Goal: Register for event/course

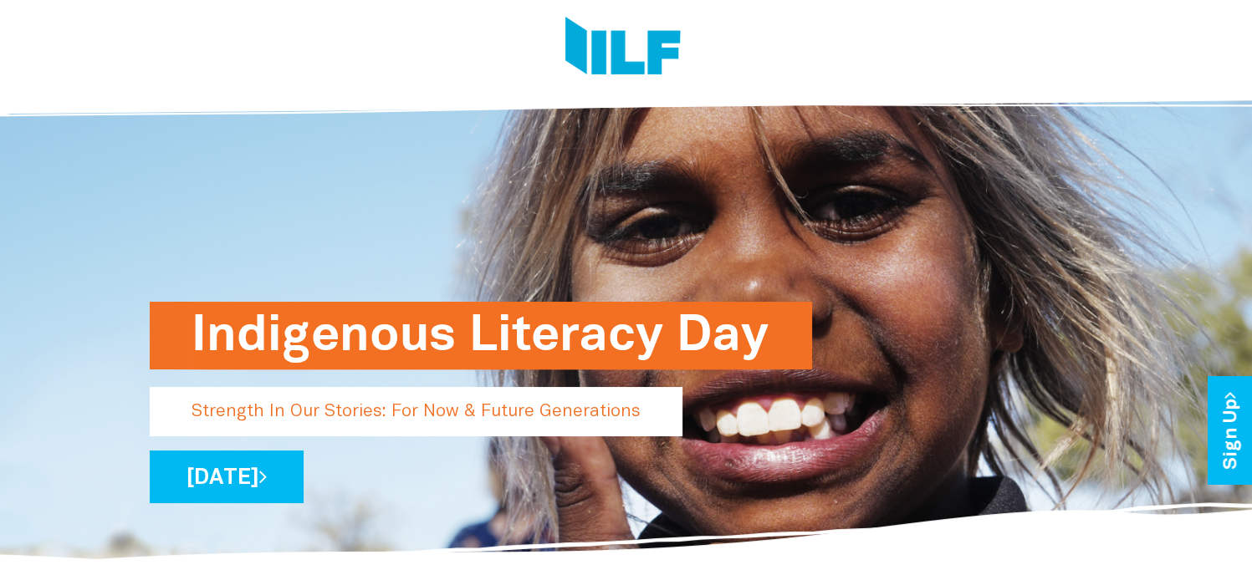
click at [472, 333] on h1 "Indigenous Literacy Day" at bounding box center [481, 336] width 579 height 68
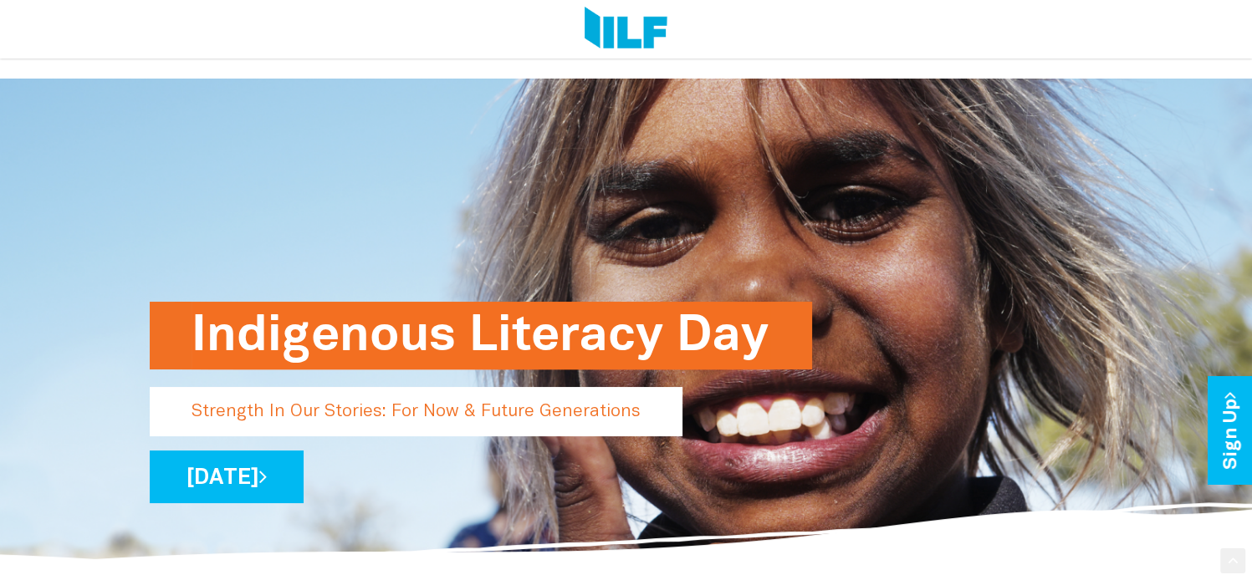
scroll to position [251, 0]
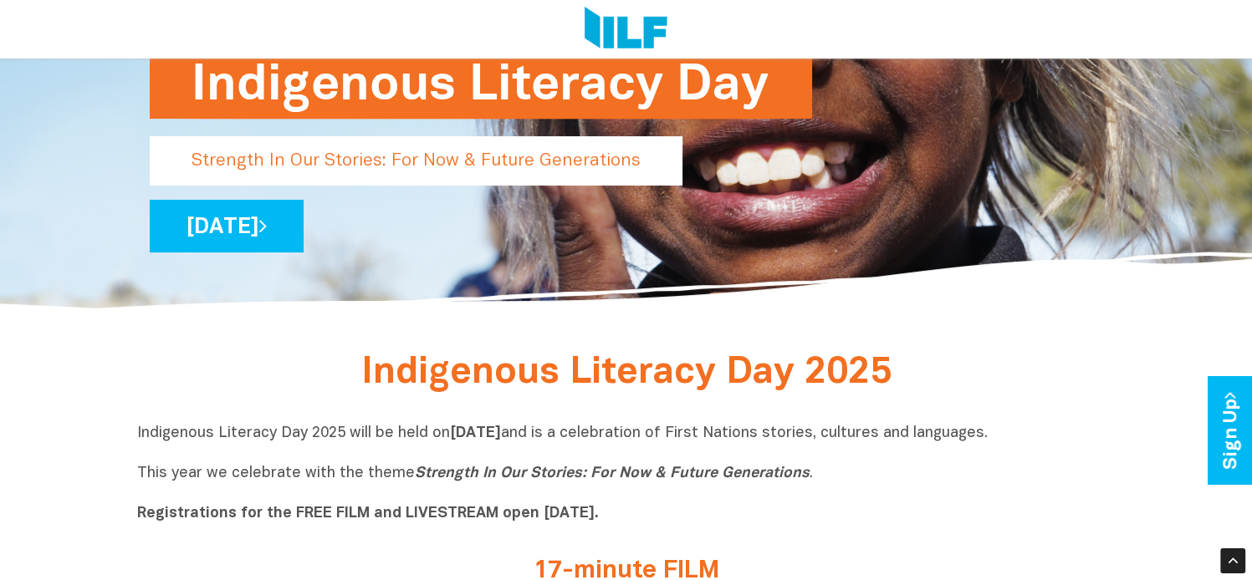
click at [505, 154] on p "Strength In Our Stories: For Now & Future Generations" at bounding box center [416, 160] width 533 height 49
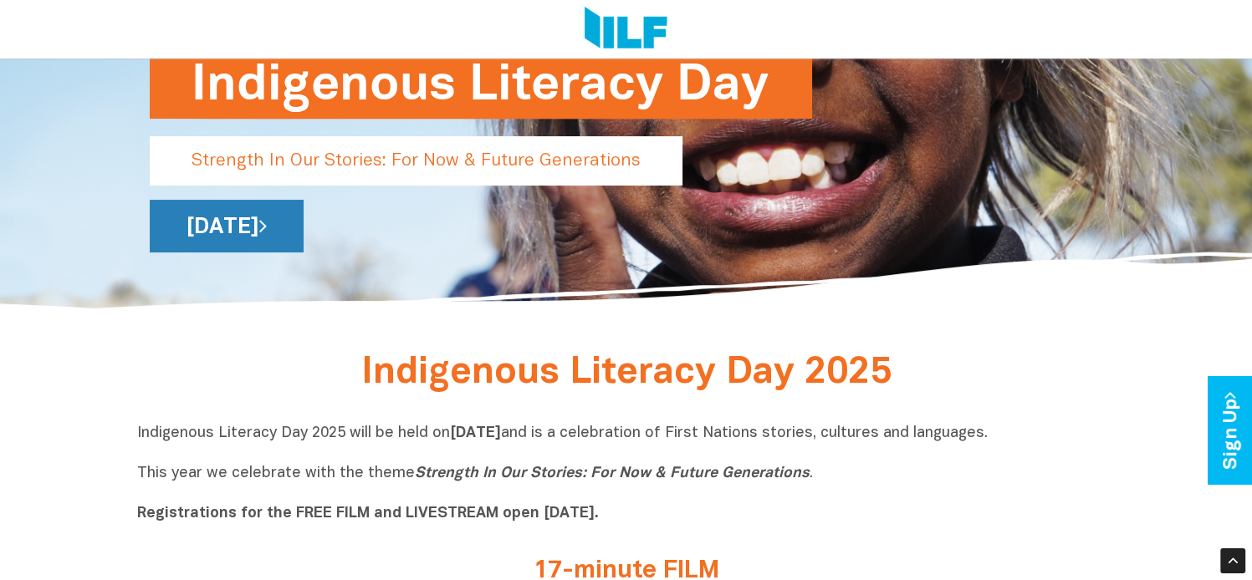
click at [304, 224] on link "[DATE]" at bounding box center [227, 226] width 154 height 53
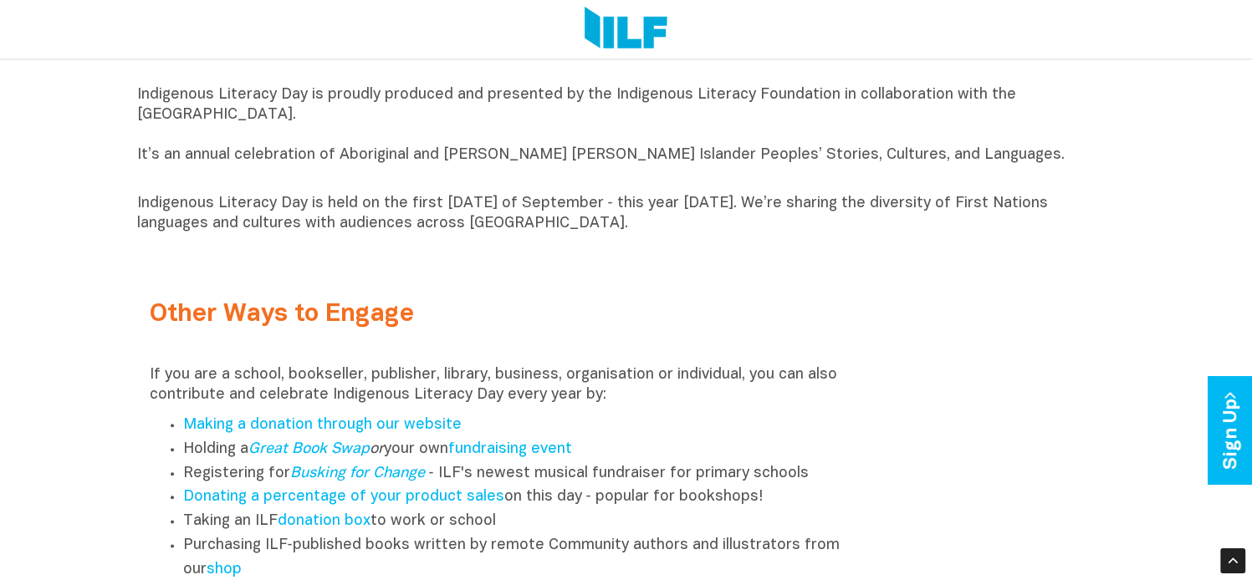
scroll to position [1673, 0]
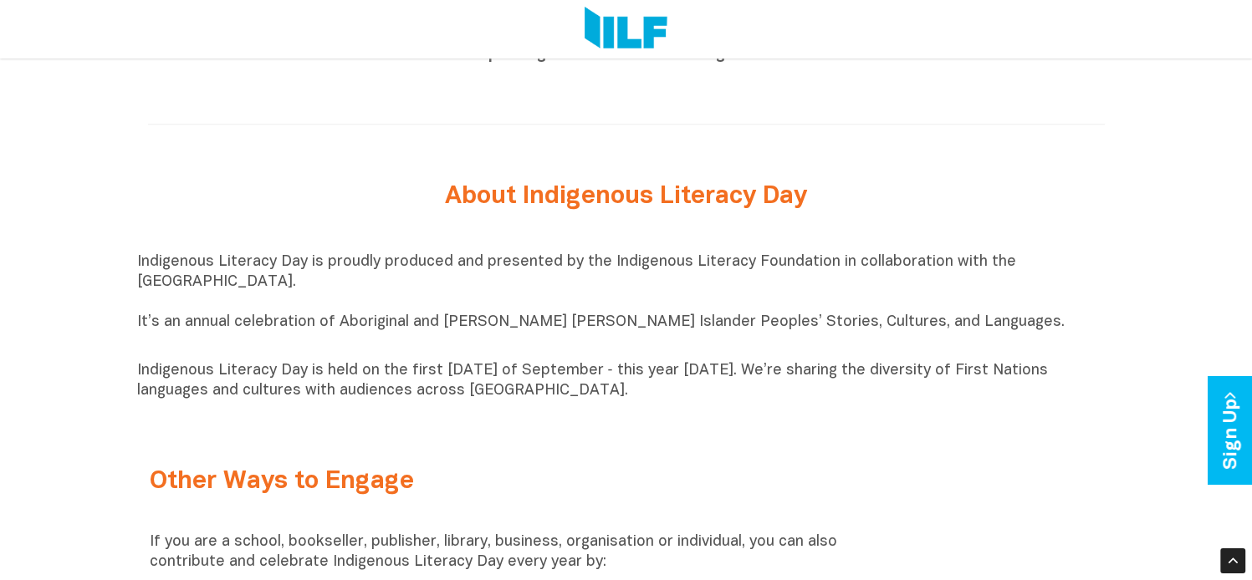
click at [147, 298] on p "Indigenous Literacy Day is proudly produced and presented by the Indigenous Lit…" at bounding box center [626, 303] width 979 height 100
drag, startPoint x: 134, startPoint y: 274, endPoint x: 647, endPoint y: 398, distance: 528.5
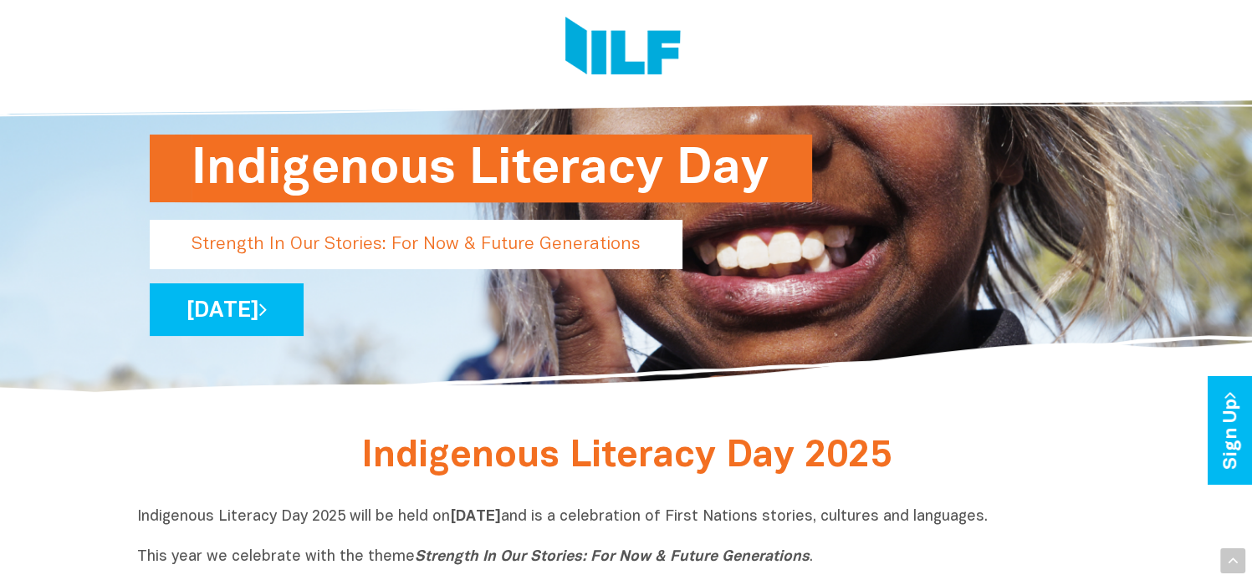
scroll to position [0, 0]
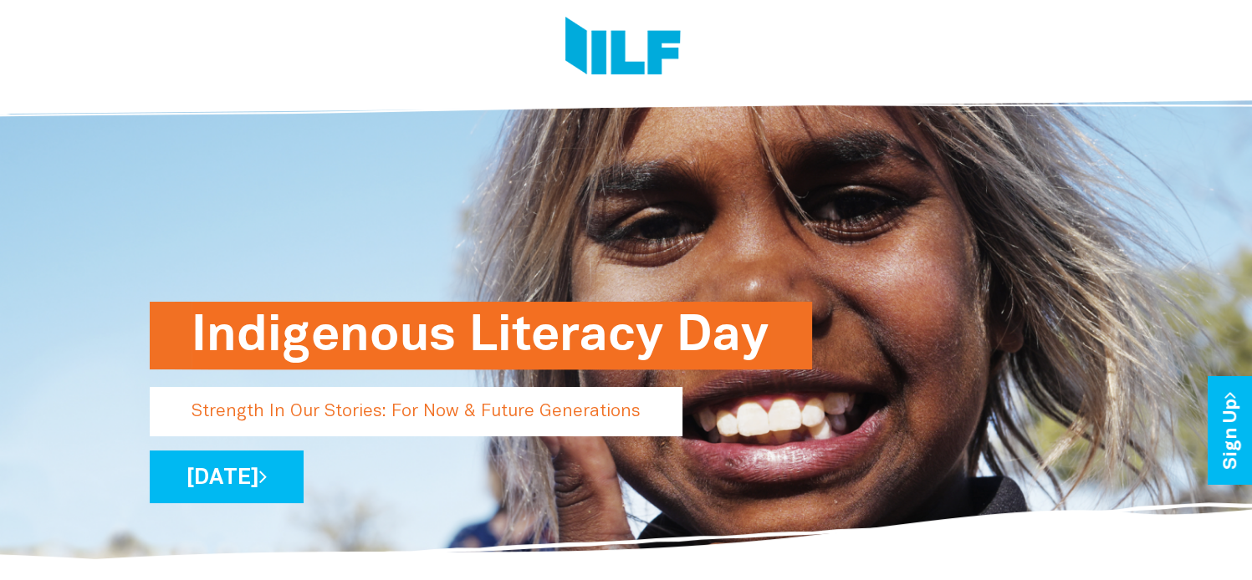
click at [452, 419] on p "Strength In Our Stories: For Now & Future Generations" at bounding box center [416, 411] width 533 height 49
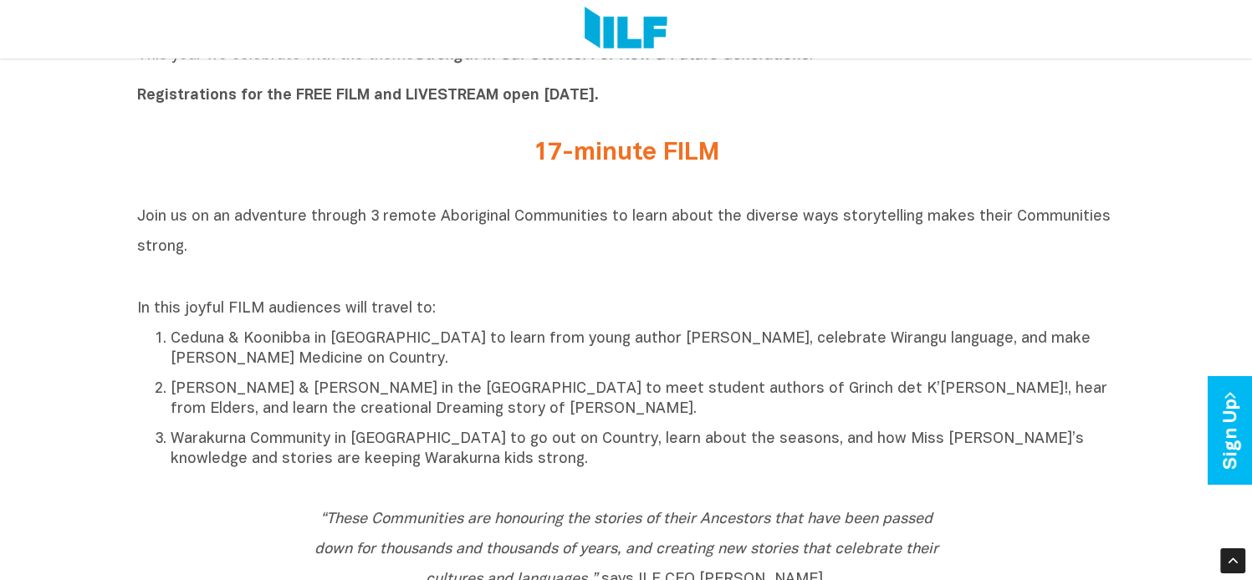
scroll to position [502, 0]
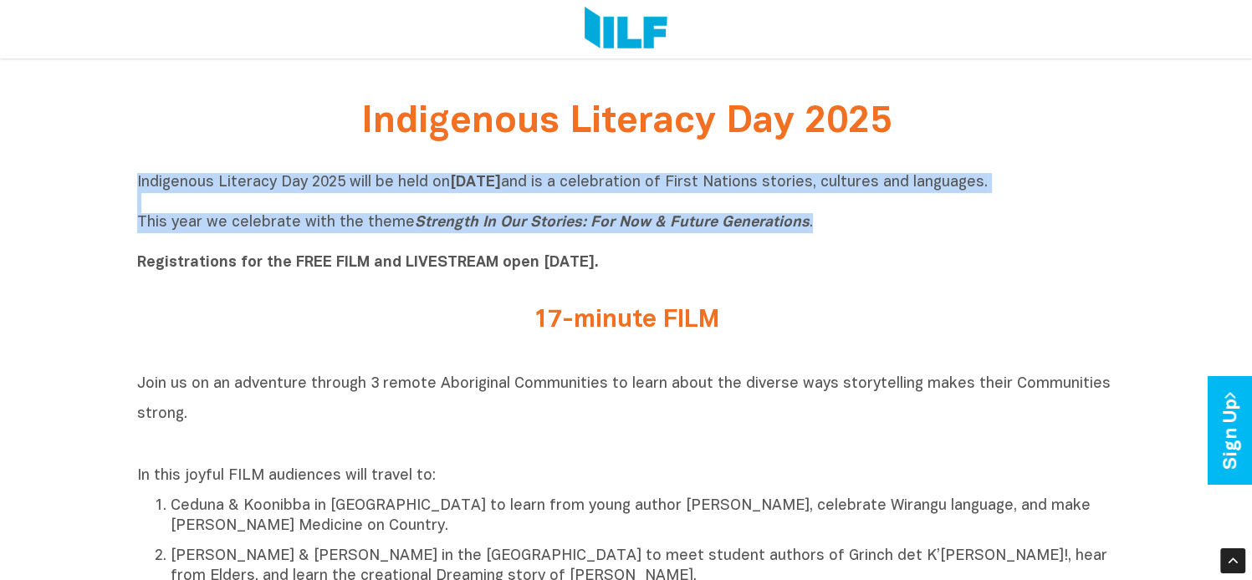
drag, startPoint x: 135, startPoint y: 181, endPoint x: 805, endPoint y: 225, distance: 670.6
copy p "Indigenous Literacy Day 2025 will be held [DATE][DATE] and is a celebration of …"
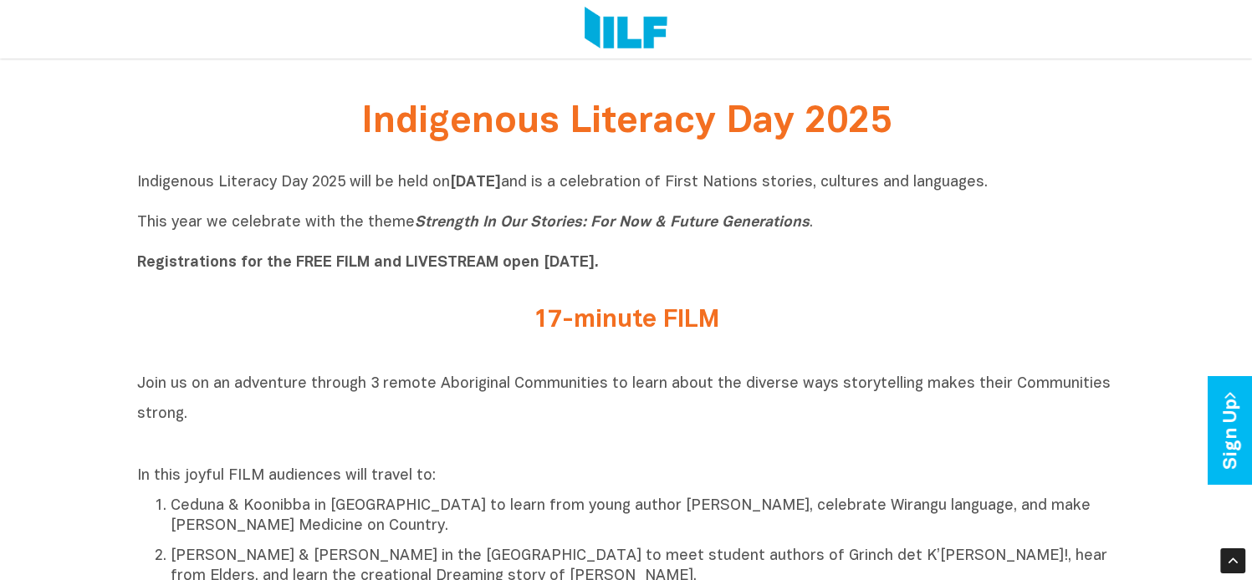
click at [292, 264] on b "Registrations for the FREE FILM and LIVESTREAM open [DATE]." at bounding box center [368, 263] width 462 height 14
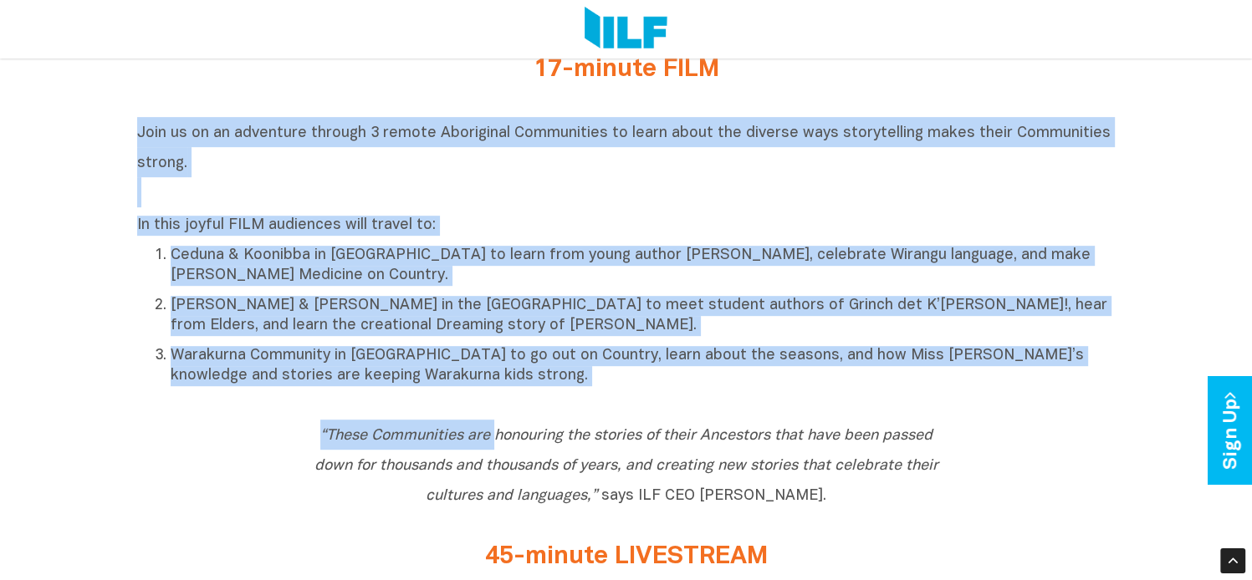
scroll to position [836, 0]
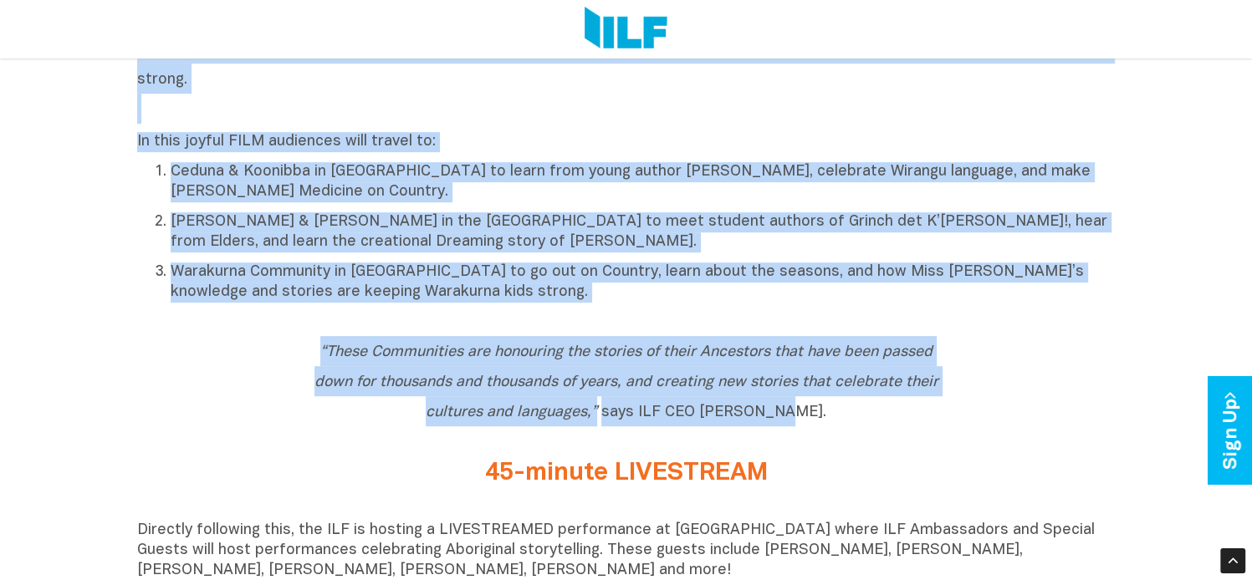
drag, startPoint x: 138, startPoint y: 382, endPoint x: 824, endPoint y: 431, distance: 687.6
copy div "Join us on an adventure through 3 remote Aboriginal Communities to learn about …"
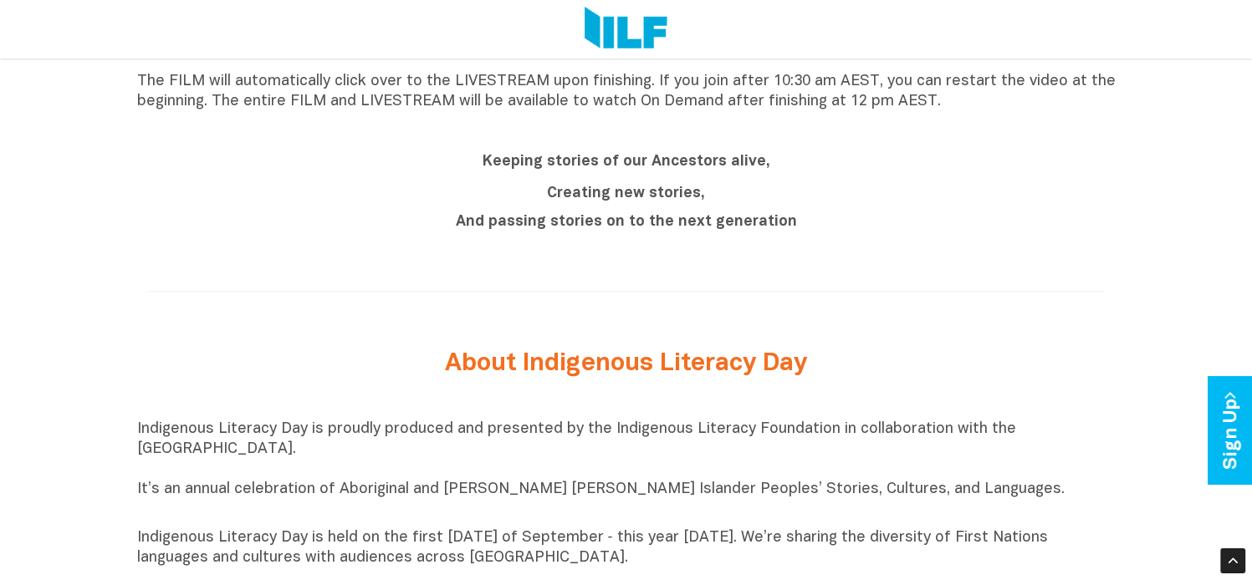
scroll to position [1673, 0]
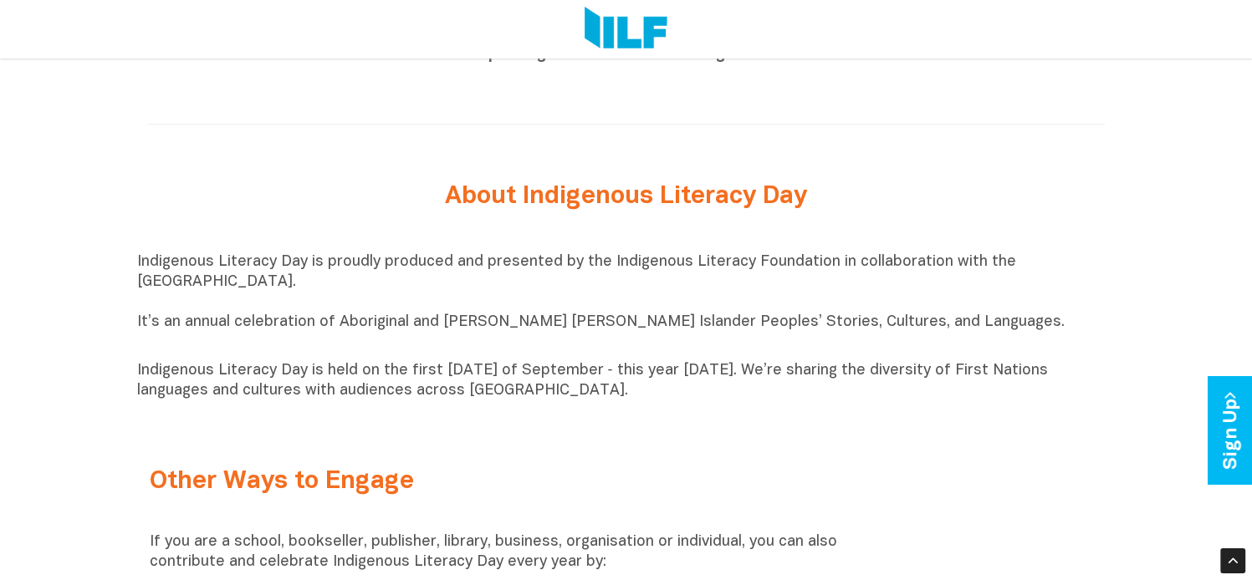
click at [271, 314] on p "Indigenous Literacy Day is proudly produced and presented by the Indigenous Lit…" at bounding box center [626, 303] width 979 height 100
drag, startPoint x: 141, startPoint y: 272, endPoint x: 239, endPoint y: 302, distance: 103.2
click at [239, 302] on p "Indigenous Literacy Day is proudly produced and presented by the Indigenous Lit…" at bounding box center [626, 303] width 979 height 100
drag, startPoint x: 239, startPoint y: 302, endPoint x: 204, endPoint y: 332, distance: 46.3
click at [204, 332] on p "Indigenous Literacy Day is proudly produced and presented by the Indigenous Lit…" at bounding box center [626, 303] width 979 height 100
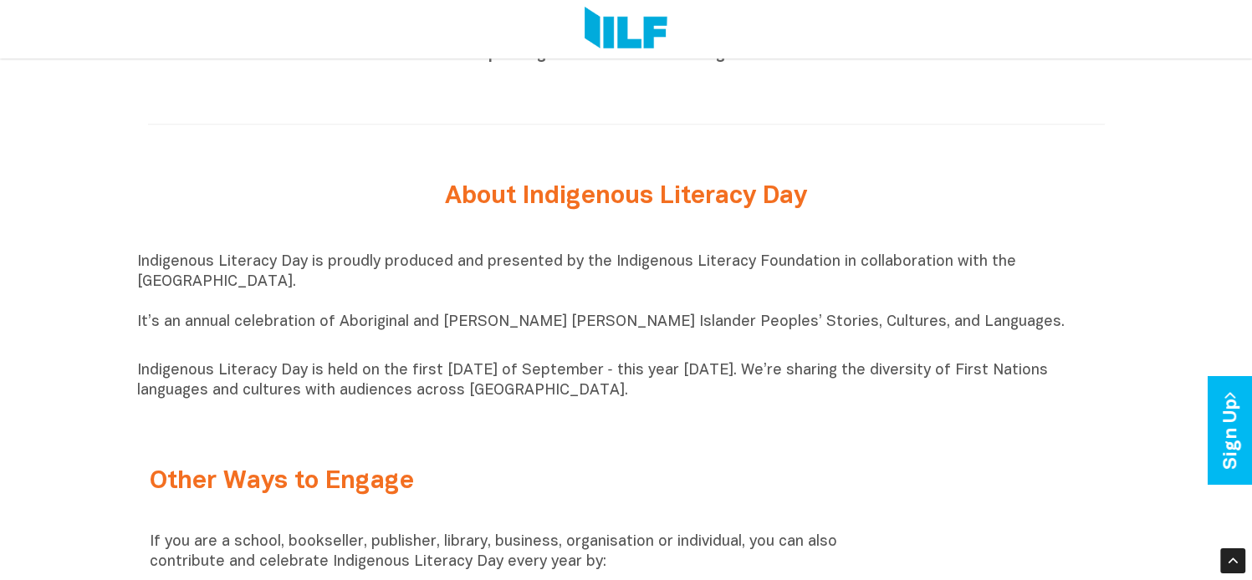
drag, startPoint x: 204, startPoint y: 332, endPoint x: 171, endPoint y: 369, distance: 49.2
click at [171, 369] on div "Indigenous Literacy Day is proudly produced and presented by the Indigenous Lit…" at bounding box center [626, 327] width 979 height 149
drag, startPoint x: 132, startPoint y: 336, endPoint x: 646, endPoint y: 404, distance: 518.0
copy div "It’s an annual celebration of Aboriginal and [PERSON_NAME] [PERSON_NAME] Island…"
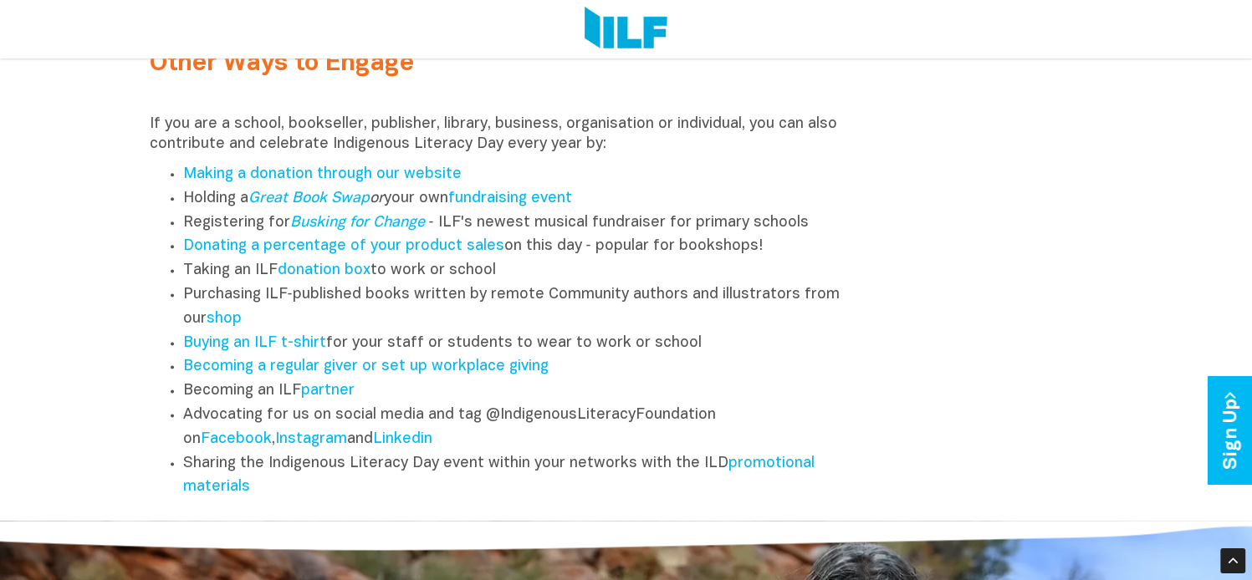
scroll to position [2175, 0]
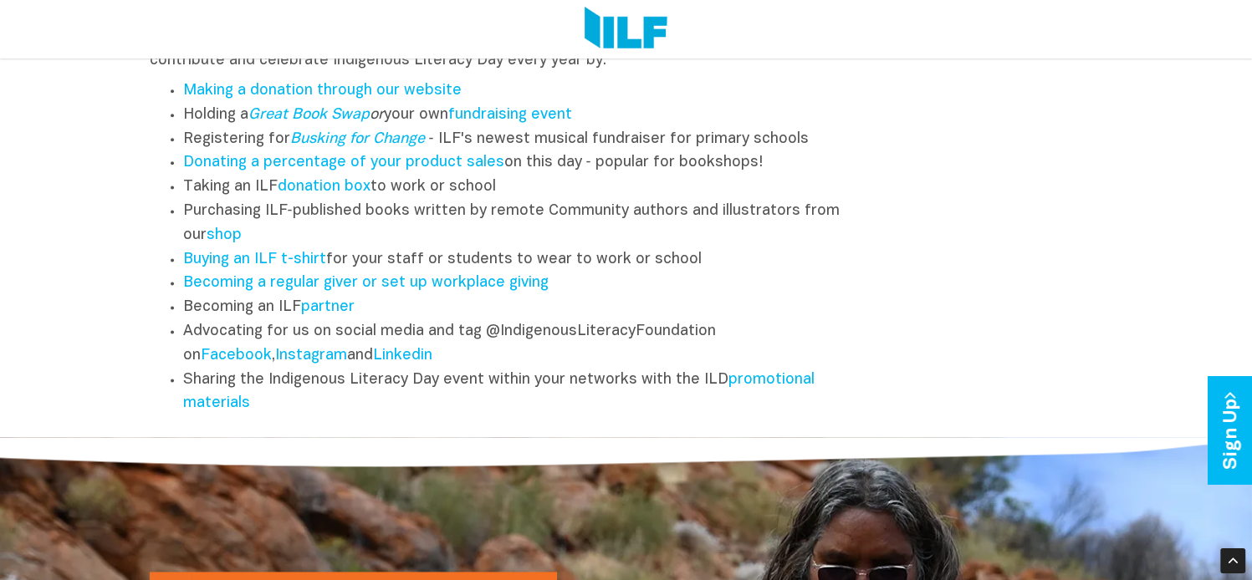
drag, startPoint x: 148, startPoint y: 218, endPoint x: 538, endPoint y: 412, distance: 435.4
click at [538, 412] on div "Other Ways to Engage If you are a school, bookseller, publisher, library, busin…" at bounding box center [504, 179] width 734 height 492
copy div "If you are a school, bookseller, publisher, library, business, organisation or …"
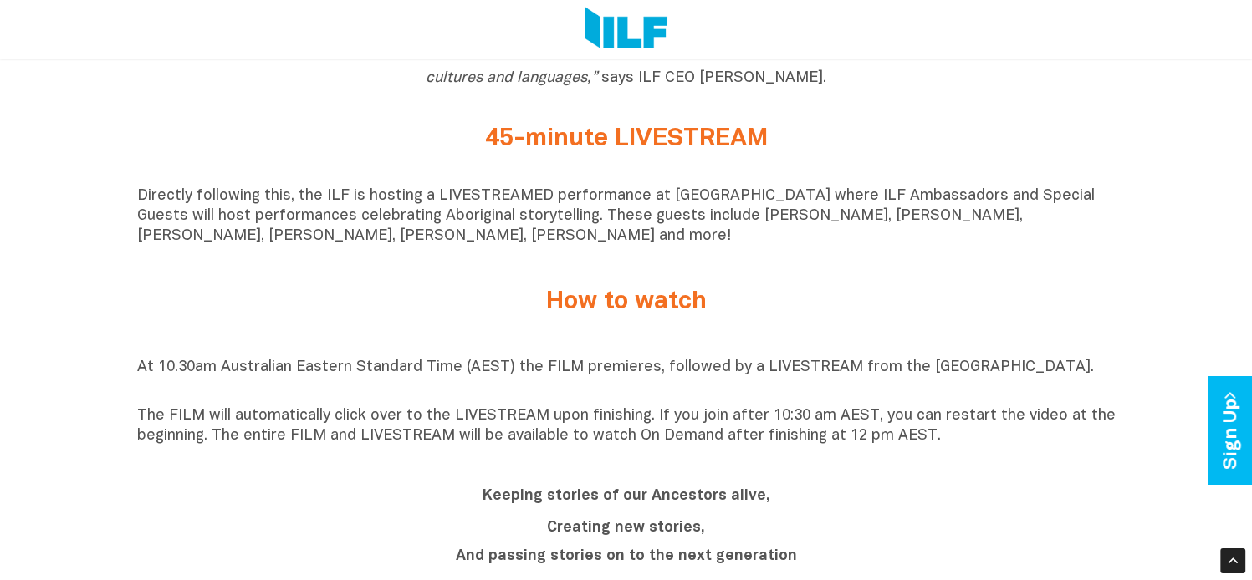
scroll to position [1255, 0]
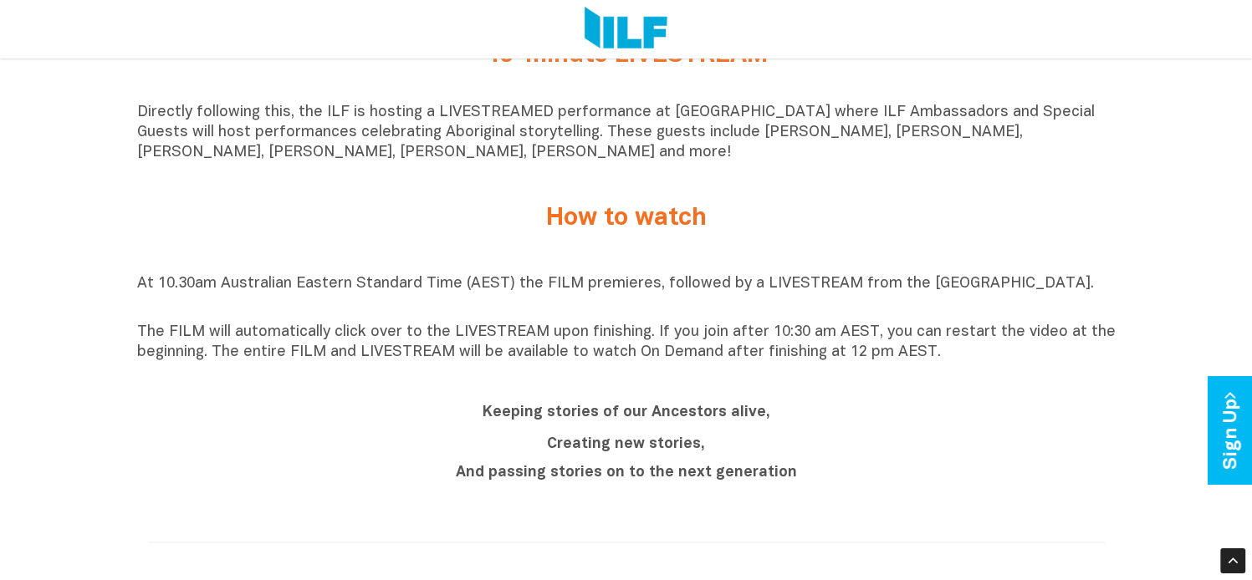
click at [574, 476] on b "And passing stories on to the next generation" at bounding box center [626, 473] width 341 height 14
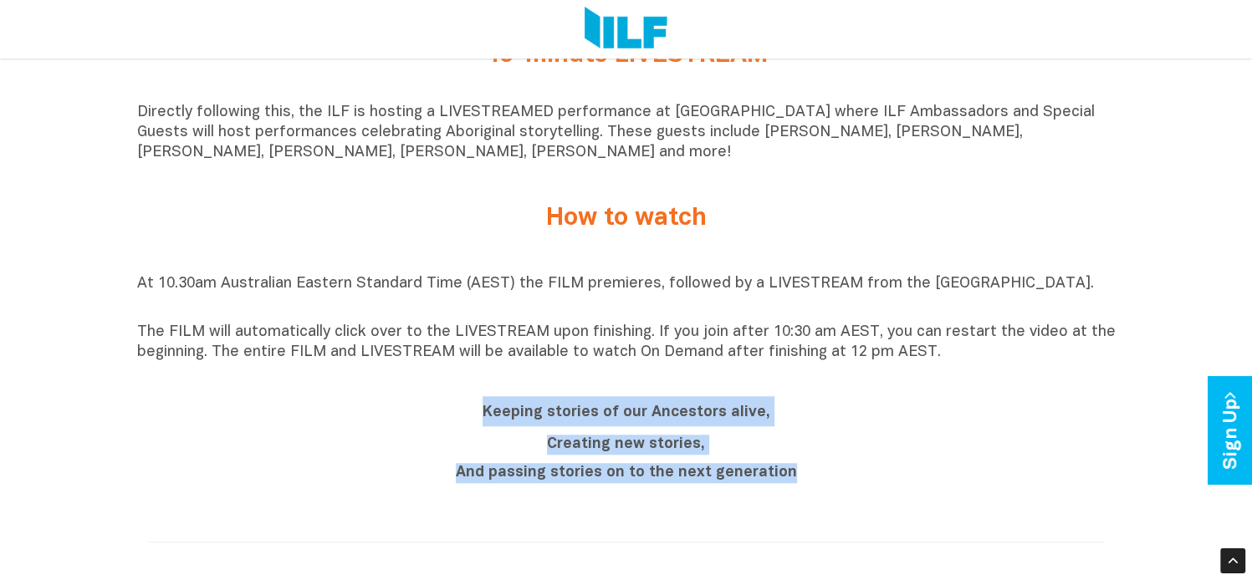
drag, startPoint x: 488, startPoint y: 426, endPoint x: 798, endPoint y: 477, distance: 313.7
click at [798, 477] on div "Keeping stories of our Ancestors alive, Creating new stories, And passing stori…" at bounding box center [626, 439] width 627 height 87
copy div "Keeping stories of our Ancestors alive, Creating new stories, And passing stori…"
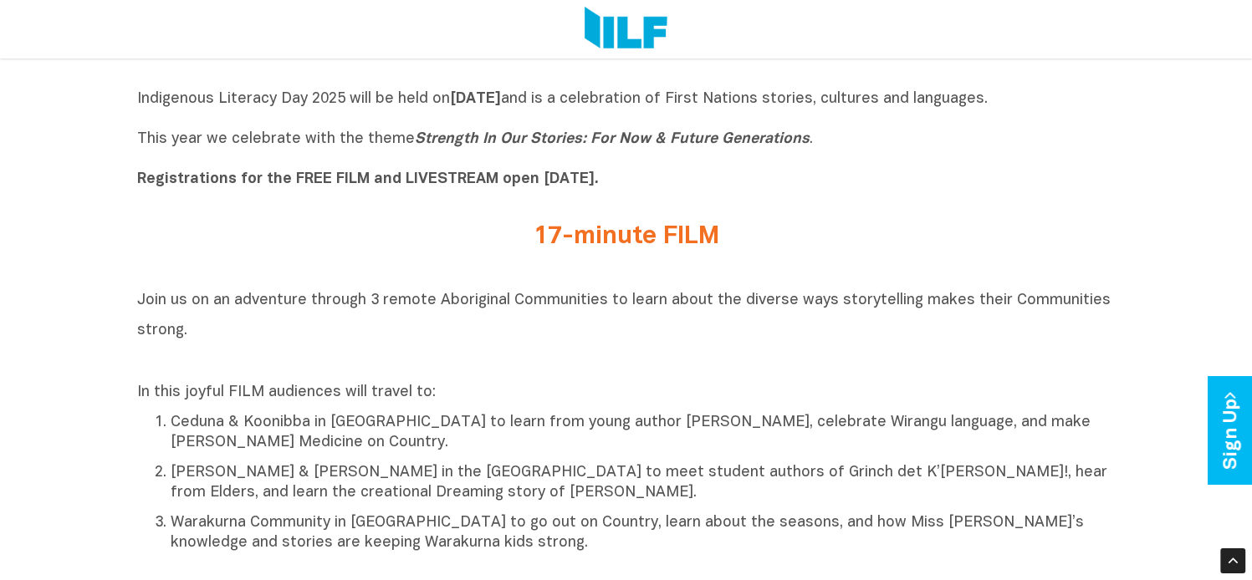
scroll to position [502, 0]
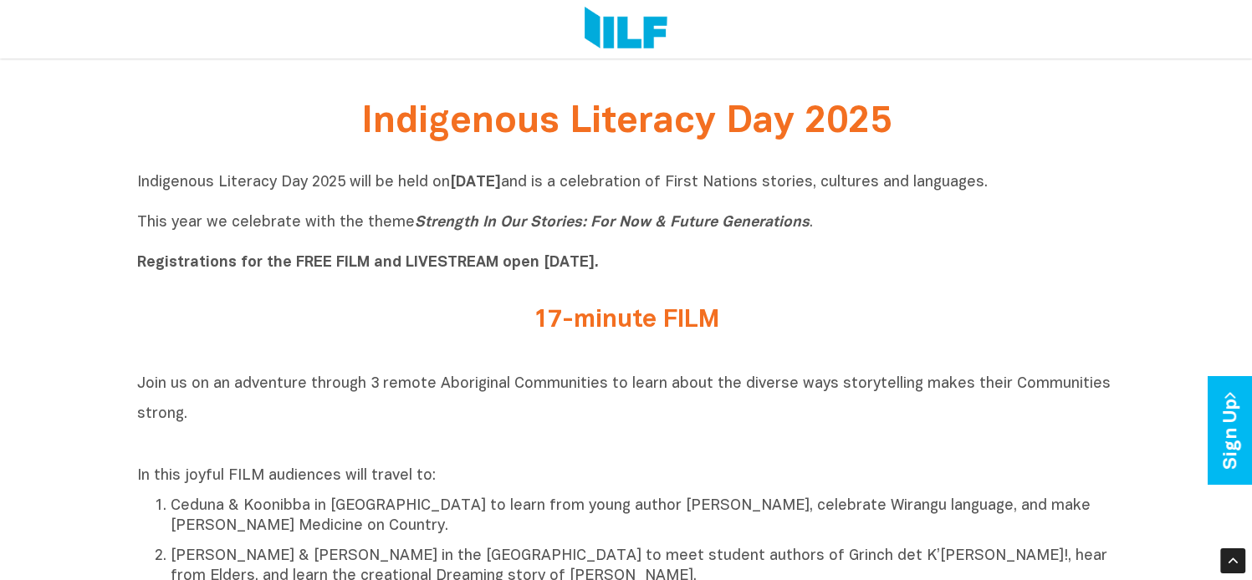
click at [556, 324] on h2 "17-minute FILM" at bounding box center [626, 321] width 627 height 28
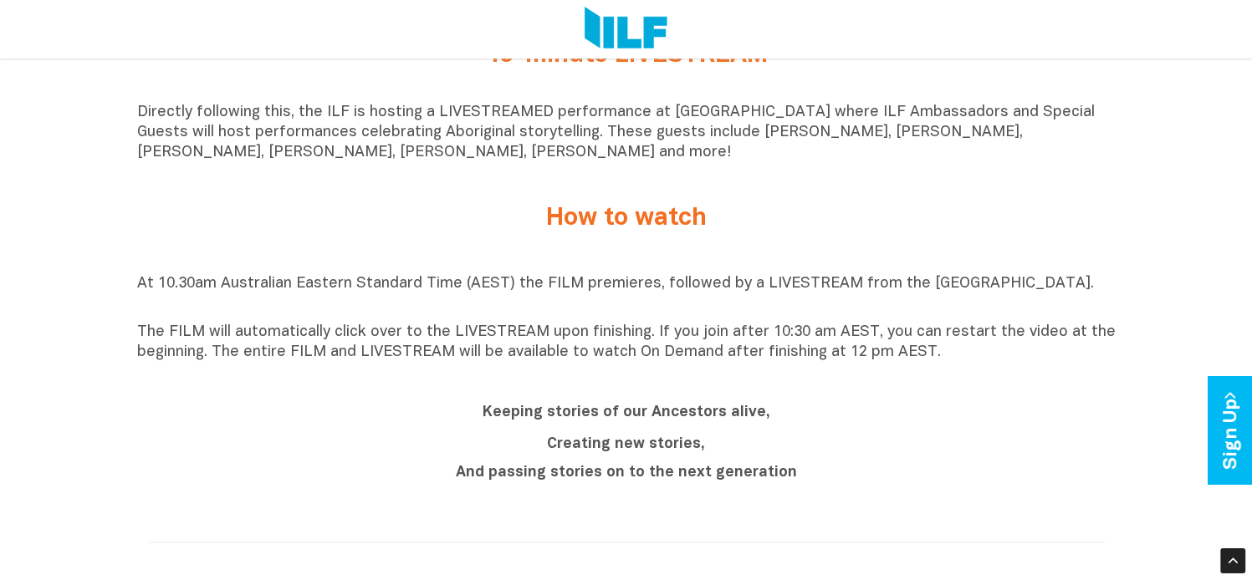
scroll to position [1171, 0]
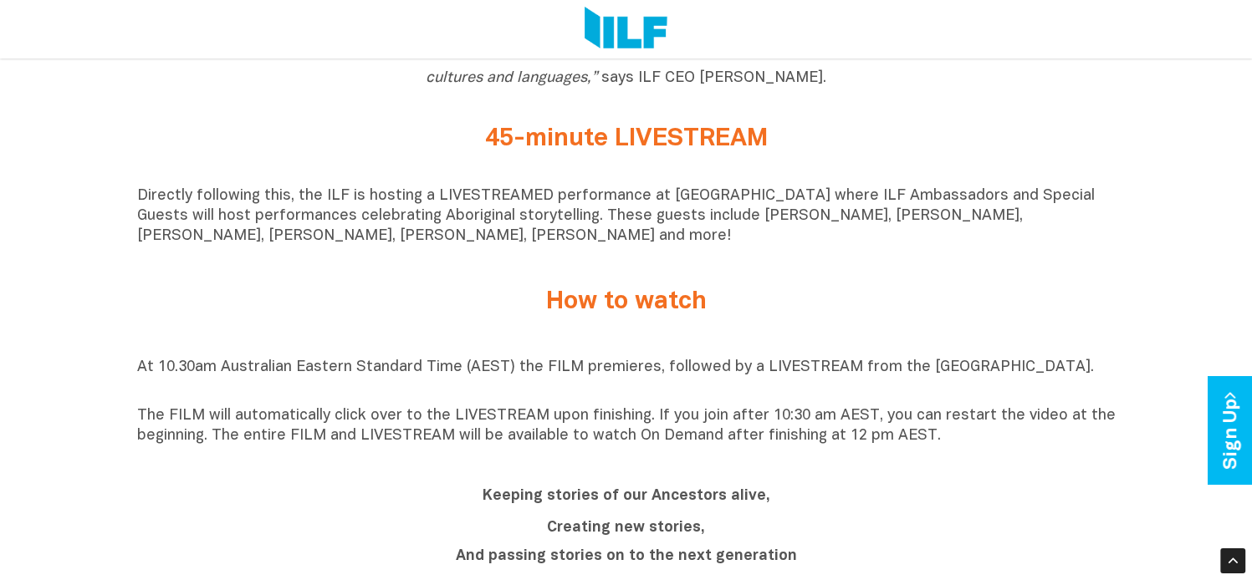
click at [588, 312] on h2 "How to watch" at bounding box center [626, 303] width 627 height 28
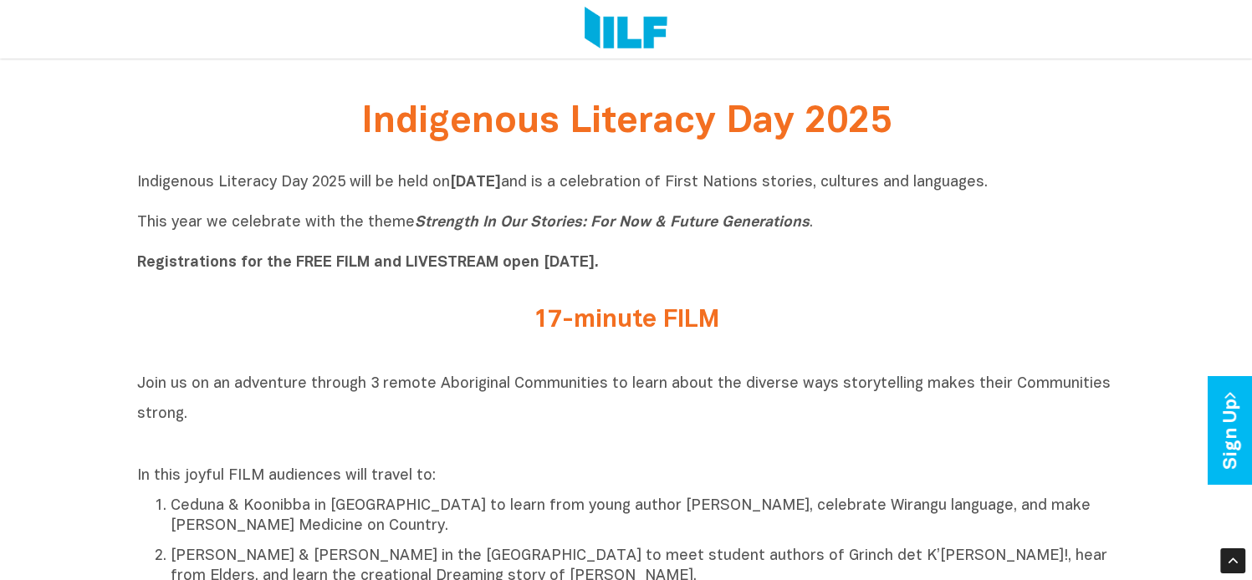
scroll to position [167, 0]
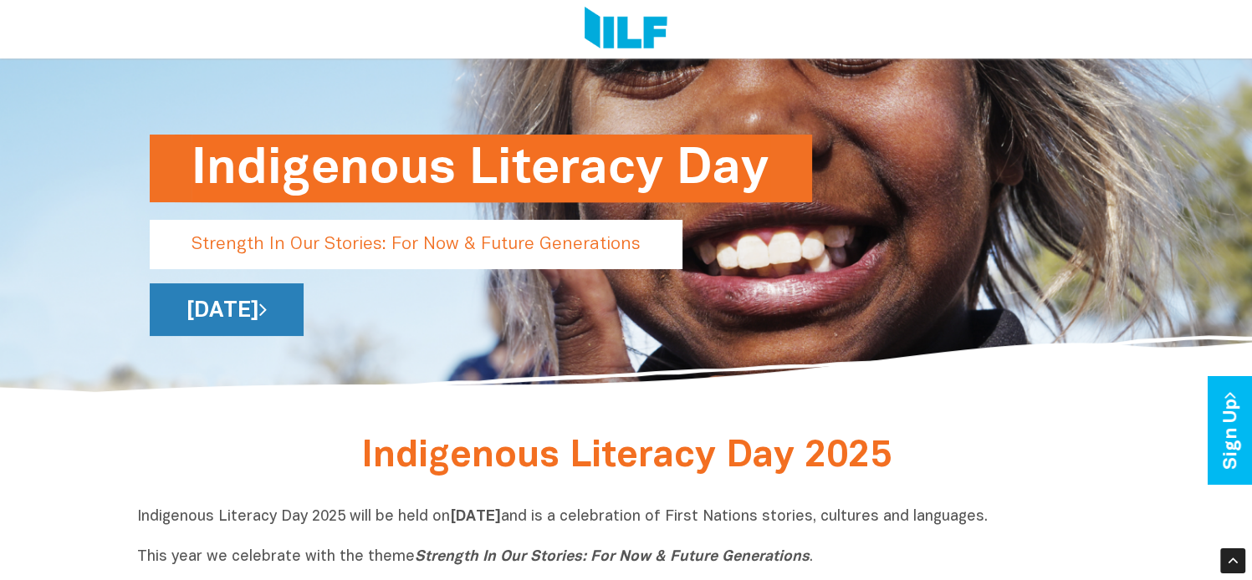
click at [304, 312] on link "[DATE]" at bounding box center [227, 310] width 154 height 53
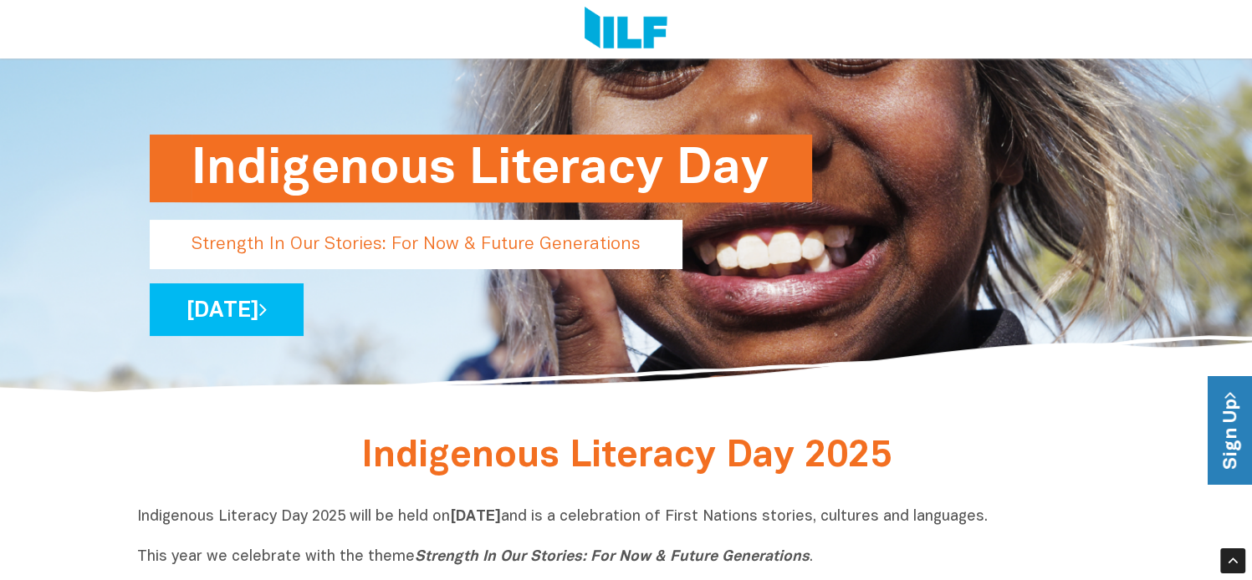
click at [1227, 439] on link "Sign Up" at bounding box center [1232, 431] width 48 height 108
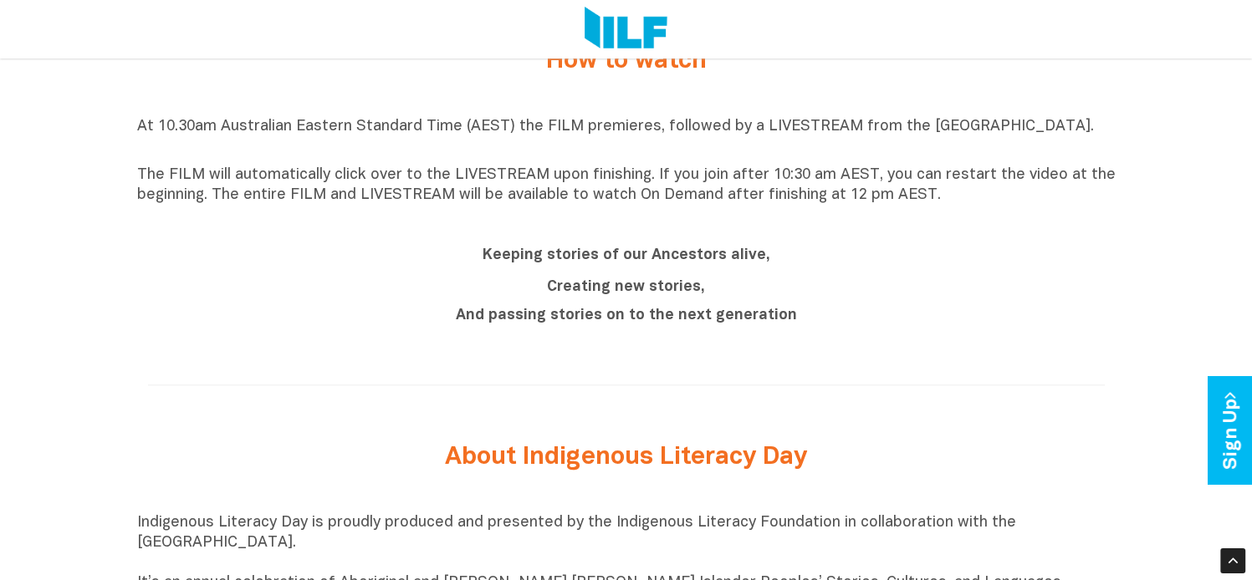
scroll to position [1328, 0]
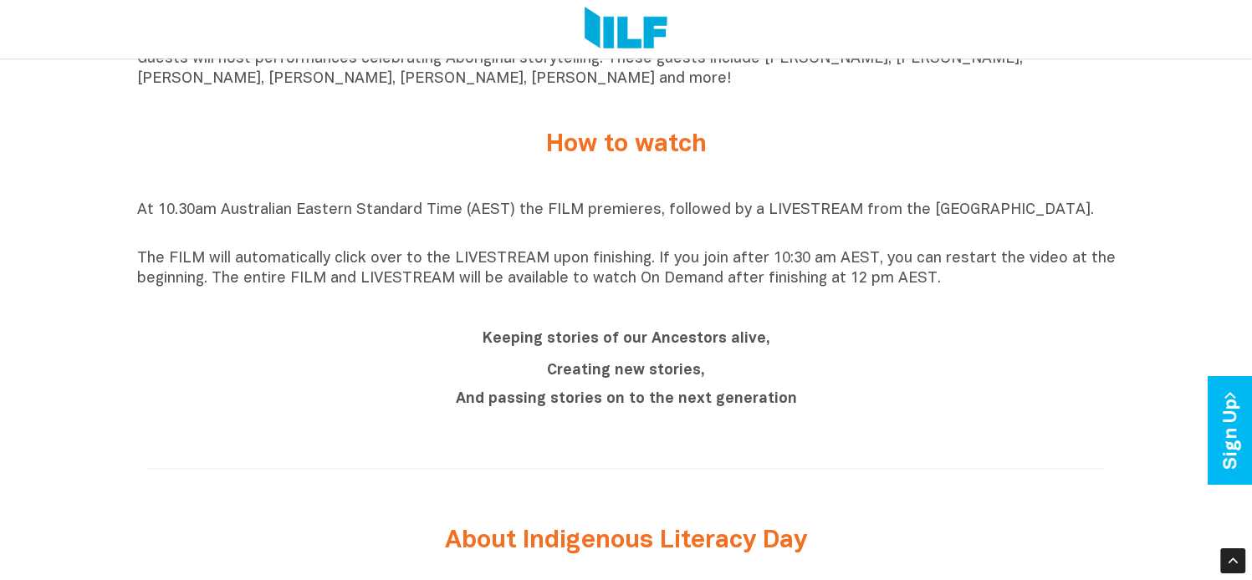
click at [584, 298] on div "At 10.30am Australian Eastern Standard Time (AEST) the FILM premieres, followed…" at bounding box center [626, 244] width 979 height 105
click at [764, 285] on p "The FILM will automatically click over to the LIVESTREAM upon finishing. If you…" at bounding box center [626, 269] width 979 height 40
click at [629, 402] on b "And passing stories on to the next generation" at bounding box center [626, 399] width 341 height 14
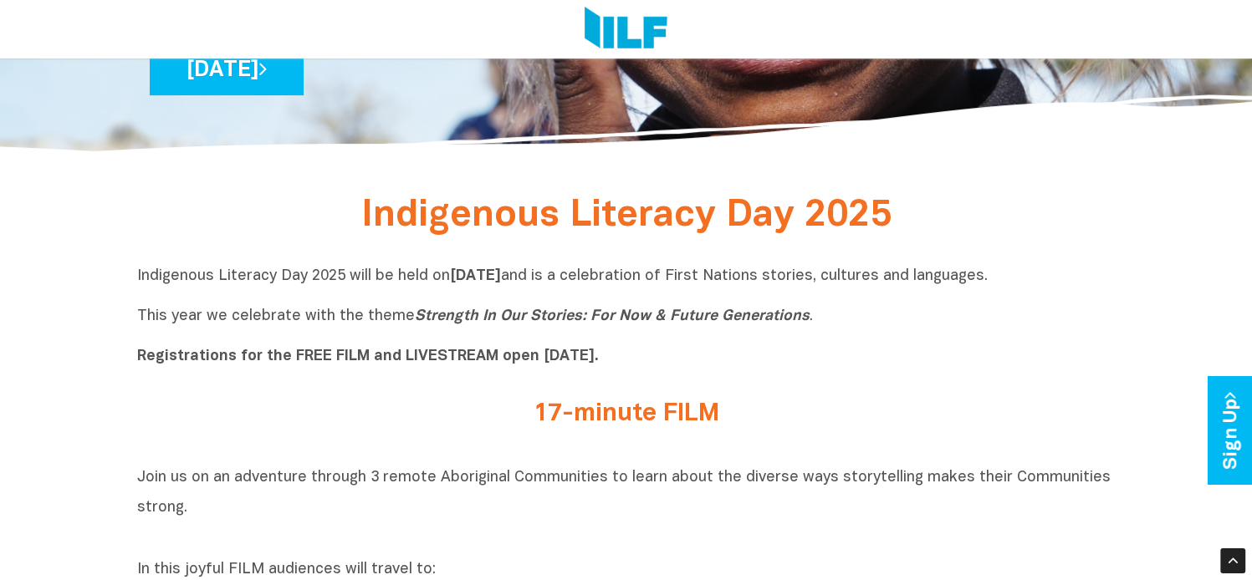
scroll to position [325, 0]
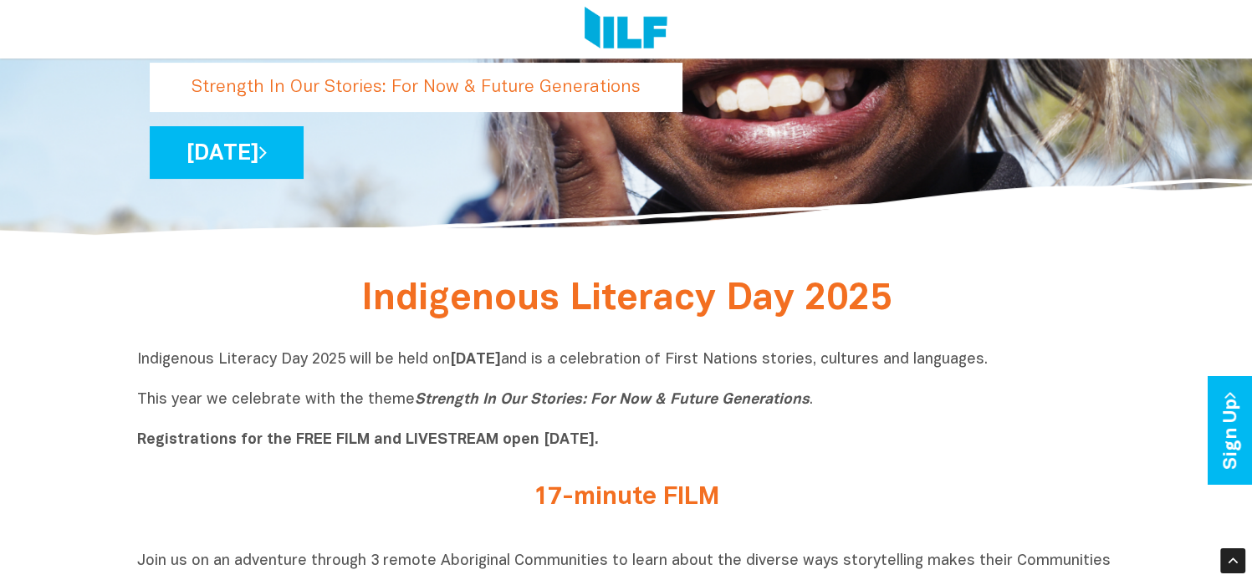
click at [513, 439] on b "Registrations for the FREE FILM and LIVESTREAM open [DATE]." at bounding box center [368, 440] width 462 height 14
drag, startPoint x: 366, startPoint y: 448, endPoint x: 334, endPoint y: 446, distance: 31.9
click at [365, 447] on b "Registrations for the FREE FILM and LIVESTREAM open [DATE]." at bounding box center [368, 440] width 462 height 14
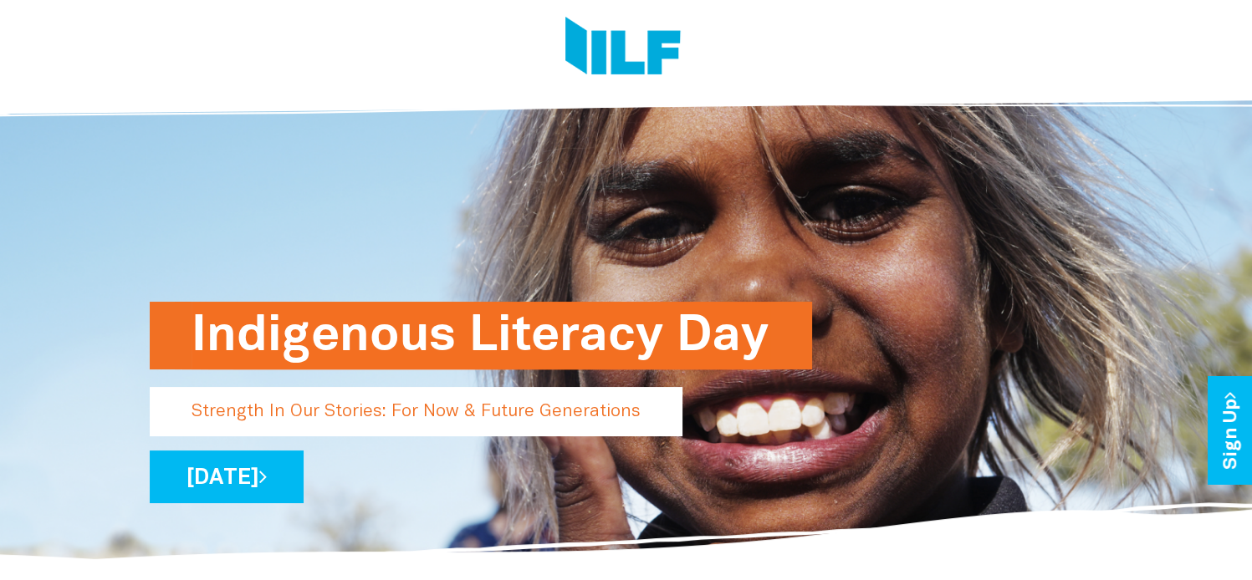
click at [414, 422] on p "Strength In Our Stories: For Now & Future Generations" at bounding box center [416, 411] width 533 height 49
click at [304, 473] on link "[DATE]" at bounding box center [227, 477] width 154 height 53
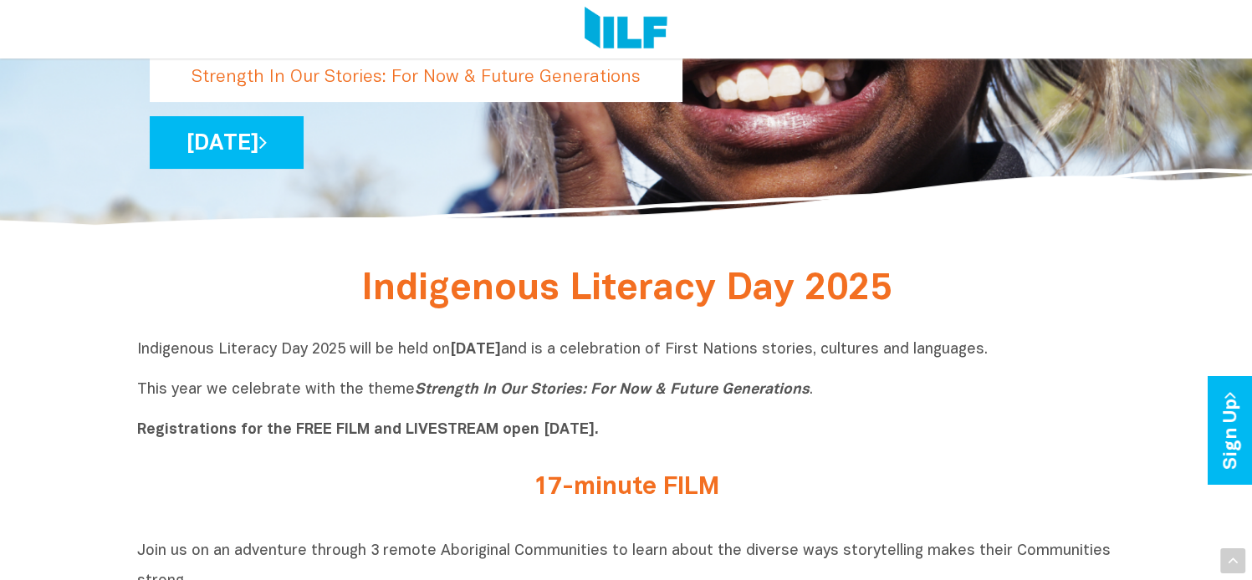
scroll to position [418, 0]
